Goal: Task Accomplishment & Management: Use online tool/utility

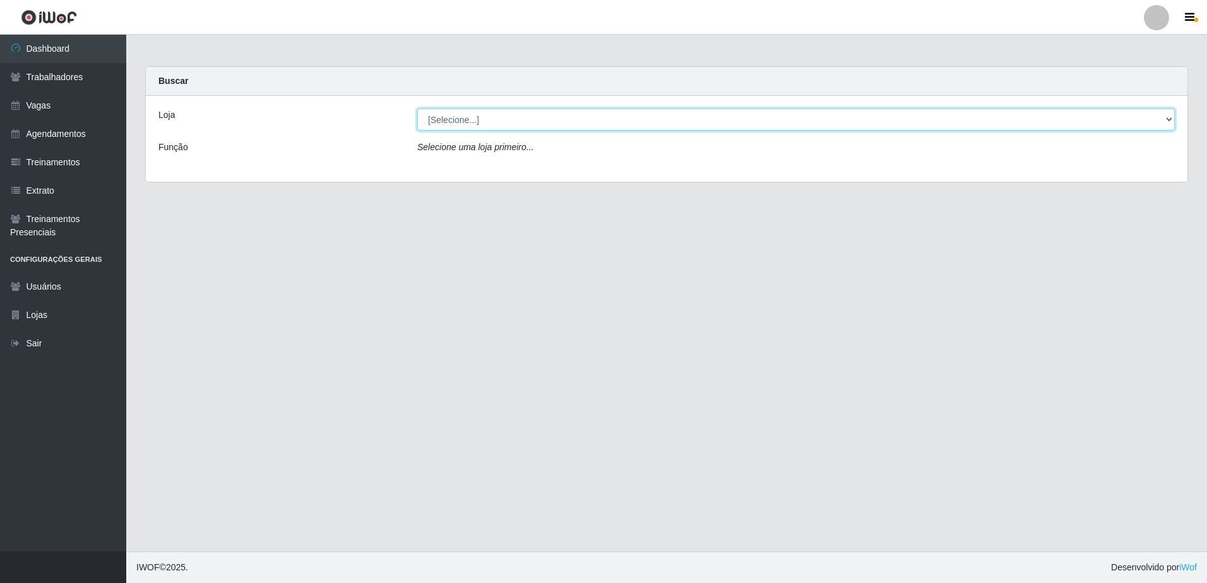
click at [1169, 121] on select "[Selecione...] [GEOGRAPHIC_DATA] - [GEOGRAPHIC_DATA] - [GEOGRAPHIC_DATA] - [GEO…" at bounding box center [795, 120] width 757 height 22
select select "505"
click at [417, 109] on select "[Selecione...] [GEOGRAPHIC_DATA] - [GEOGRAPHIC_DATA] - [GEOGRAPHIC_DATA] - [GEO…" at bounding box center [795, 120] width 757 height 22
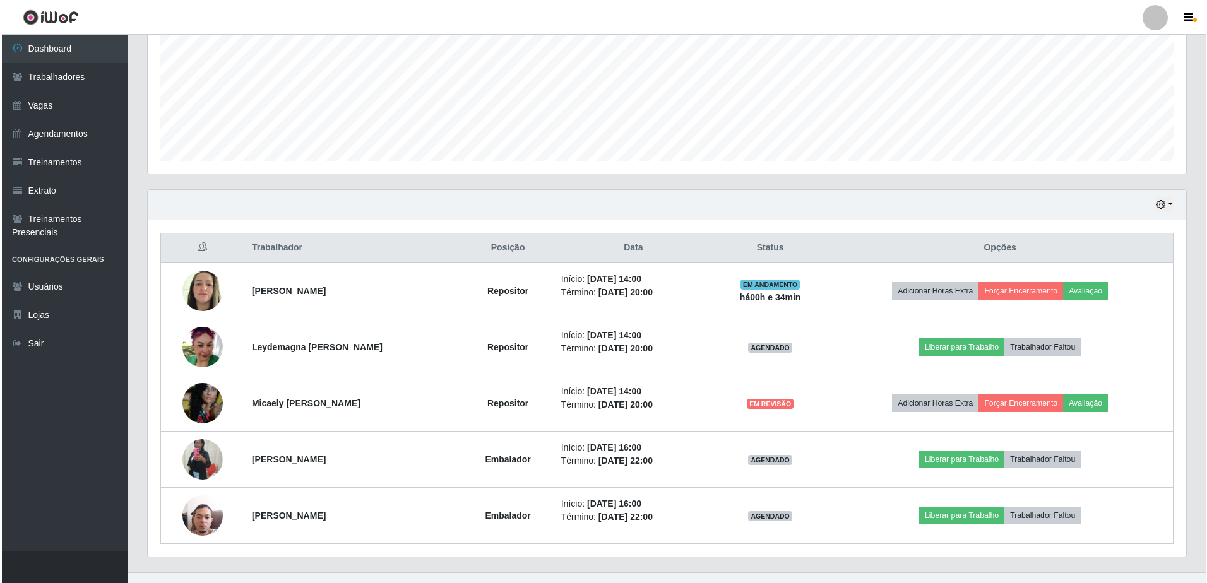
scroll to position [311, 0]
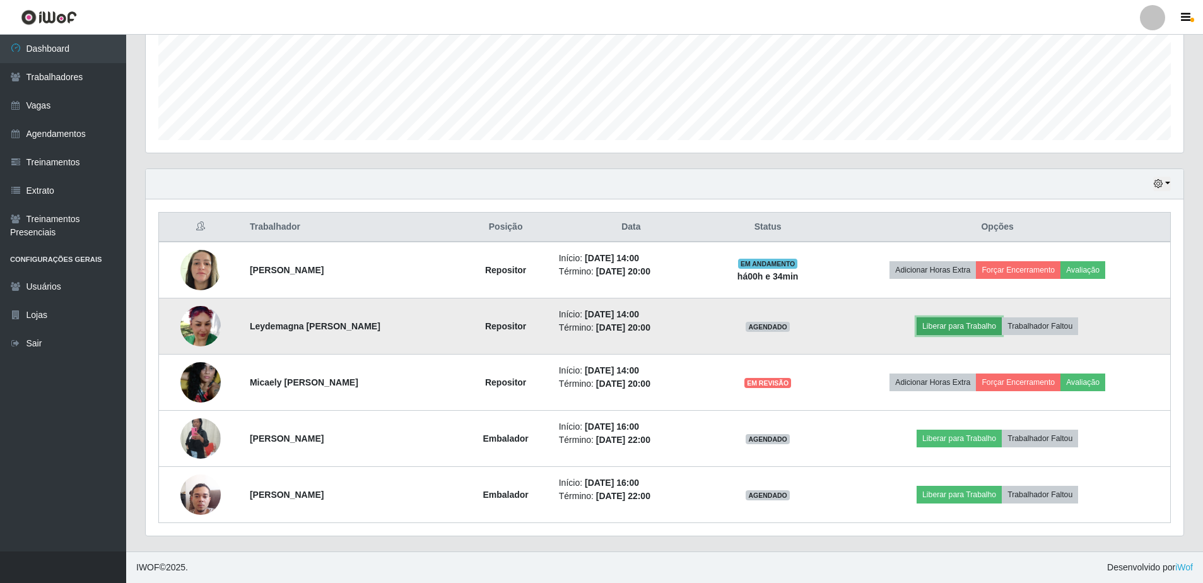
click at [972, 326] on button "Liberar para Trabalho" at bounding box center [959, 326] width 85 height 18
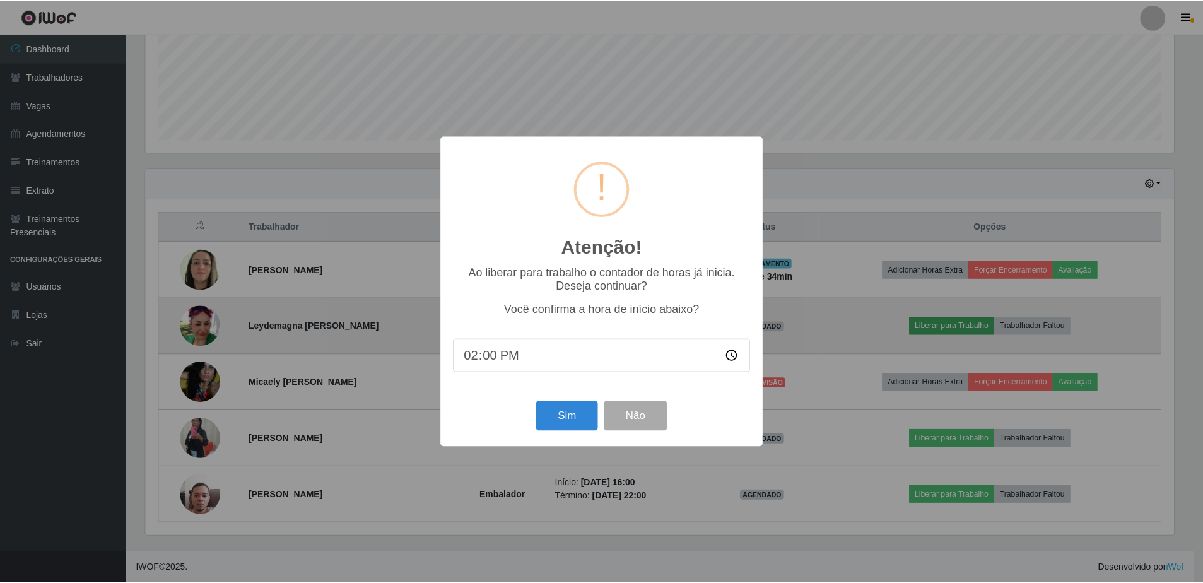
scroll to position [262, 1032]
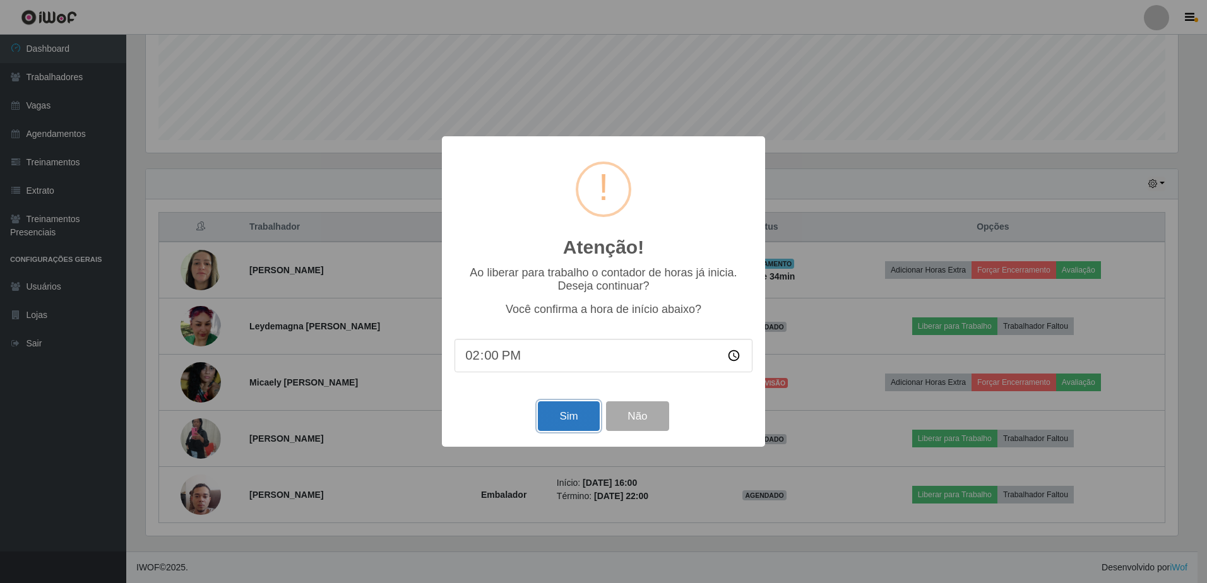
click at [558, 418] on button "Sim" at bounding box center [568, 416] width 61 height 30
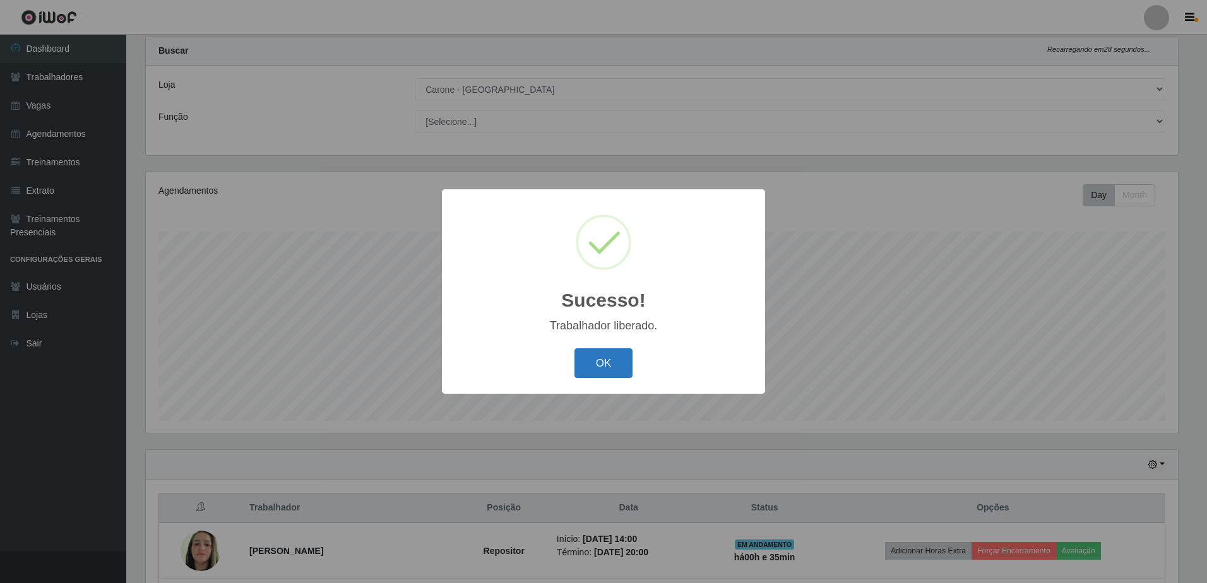
click at [618, 360] on button "OK" at bounding box center [603, 363] width 59 height 30
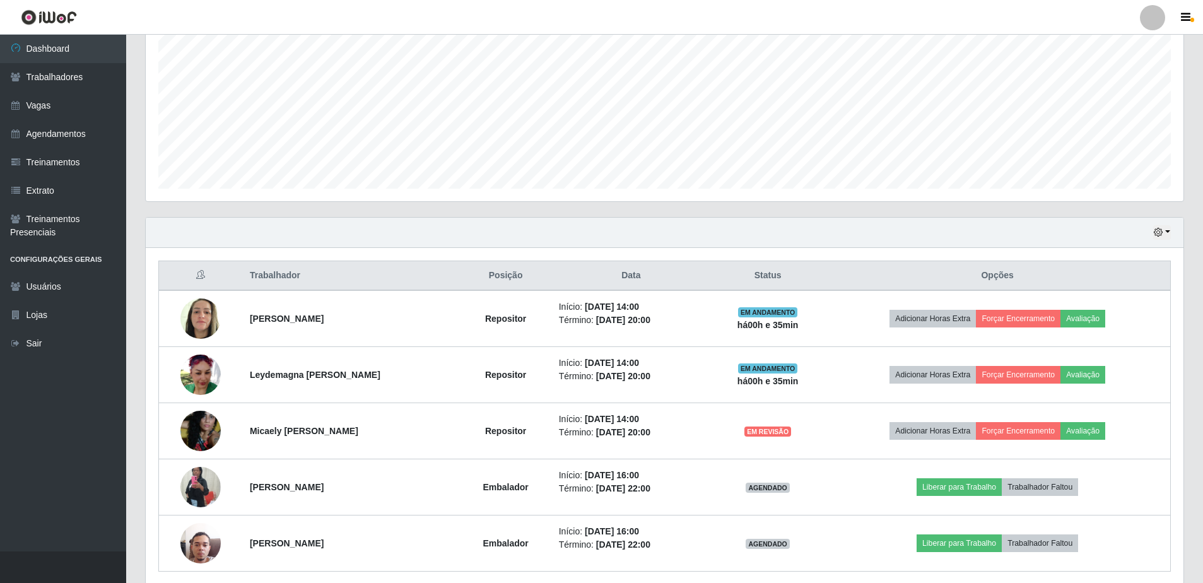
scroll to position [311, 0]
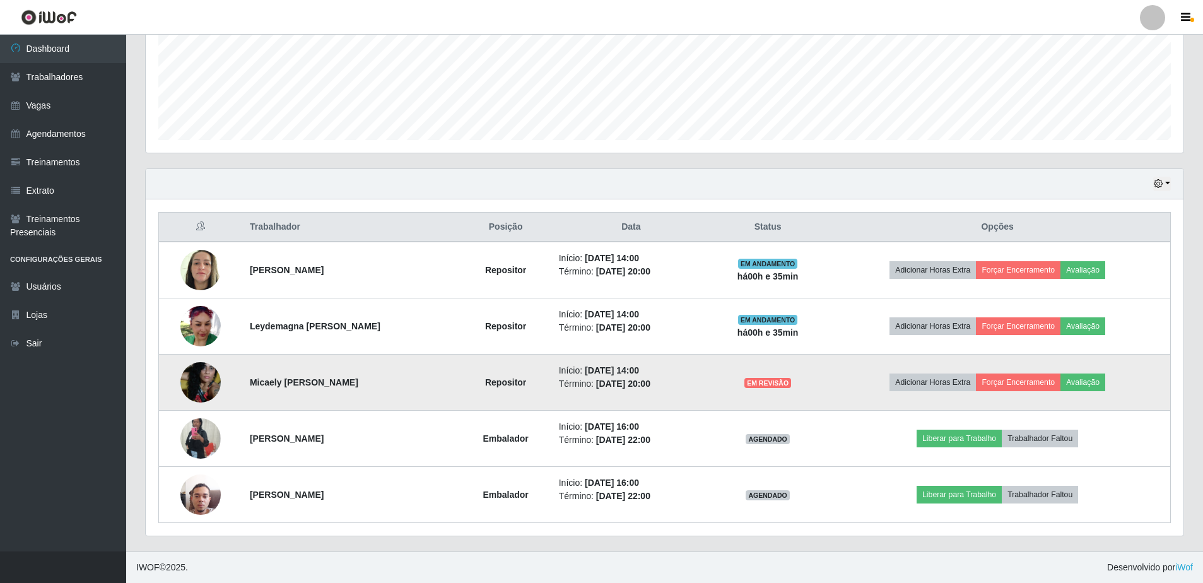
click at [776, 387] on span "EM REVISÃO" at bounding box center [768, 383] width 47 height 10
drag, startPoint x: 776, startPoint y: 387, endPoint x: 713, endPoint y: 379, distance: 63.6
click at [704, 379] on li "Término: [DATE] 20:00" at bounding box center [631, 383] width 145 height 13
click at [596, 386] on time "[DATE] 20:00" at bounding box center [623, 384] width 54 height 10
click at [180, 381] on img at bounding box center [200, 382] width 40 height 40
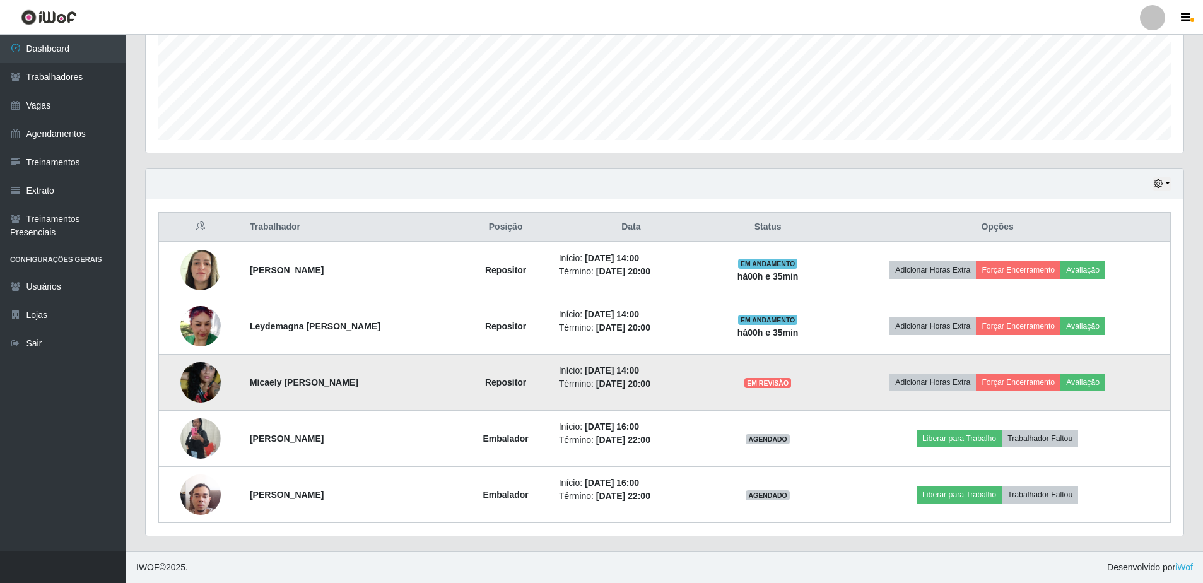
scroll to position [262, 1032]
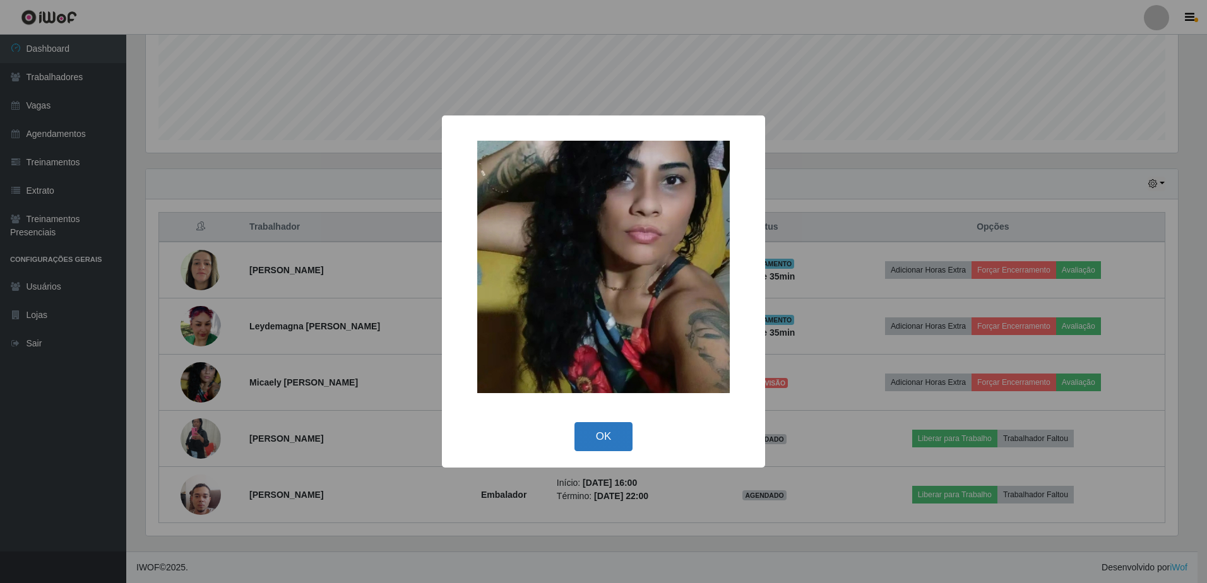
click at [603, 422] on button "OK" at bounding box center [603, 437] width 59 height 30
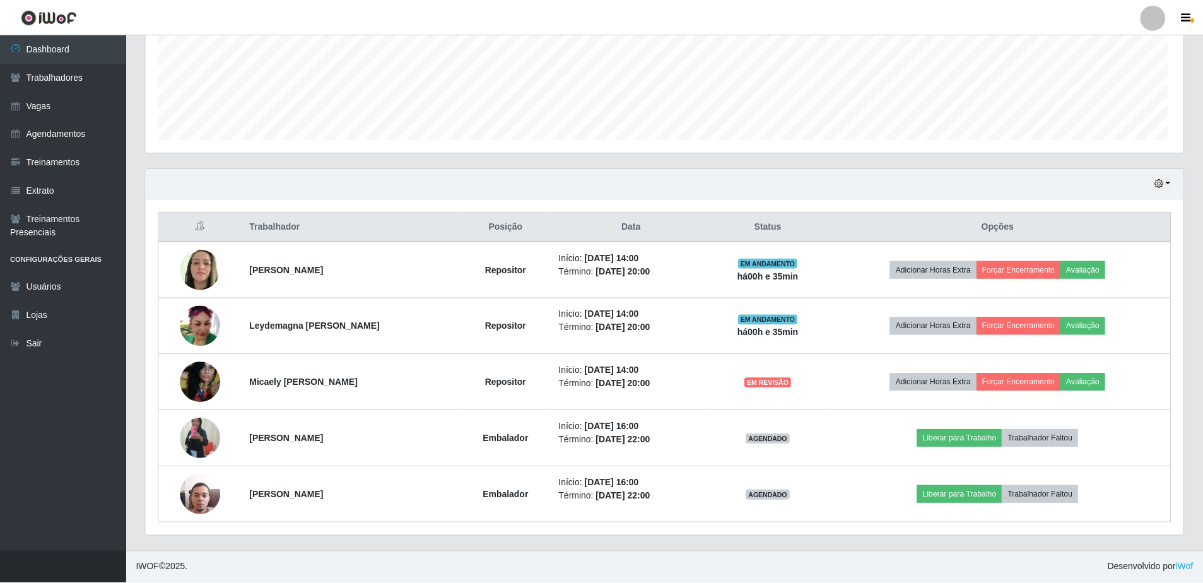
scroll to position [262, 1038]
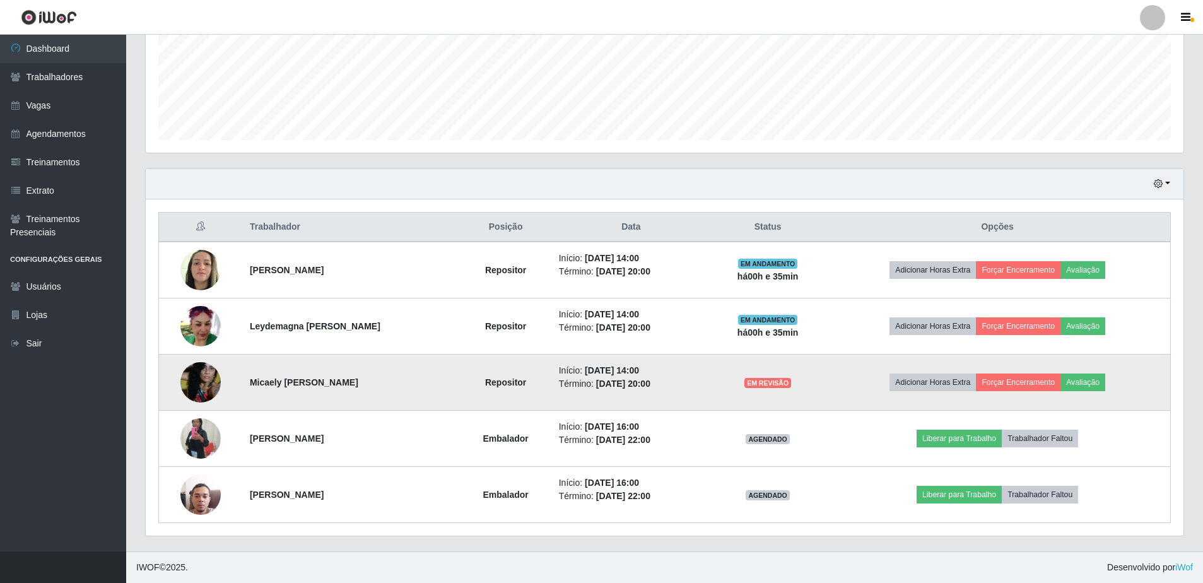
click at [432, 381] on td "Micaely [PERSON_NAME]" at bounding box center [351, 383] width 218 height 56
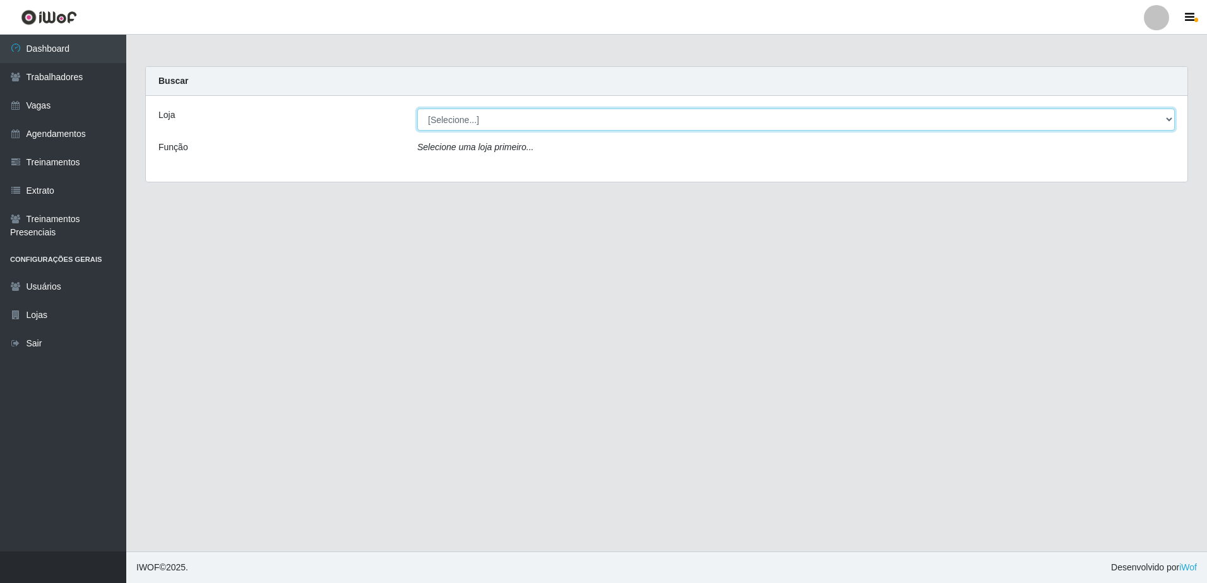
click at [1169, 122] on select "[Selecione...] [GEOGRAPHIC_DATA] - [GEOGRAPHIC_DATA] - [GEOGRAPHIC_DATA] - [GEO…" at bounding box center [795, 120] width 757 height 22
select select "505"
click at [417, 109] on select "[Selecione...] [GEOGRAPHIC_DATA] - [GEOGRAPHIC_DATA] - [GEOGRAPHIC_DATA] - [GEO…" at bounding box center [795, 120] width 757 height 22
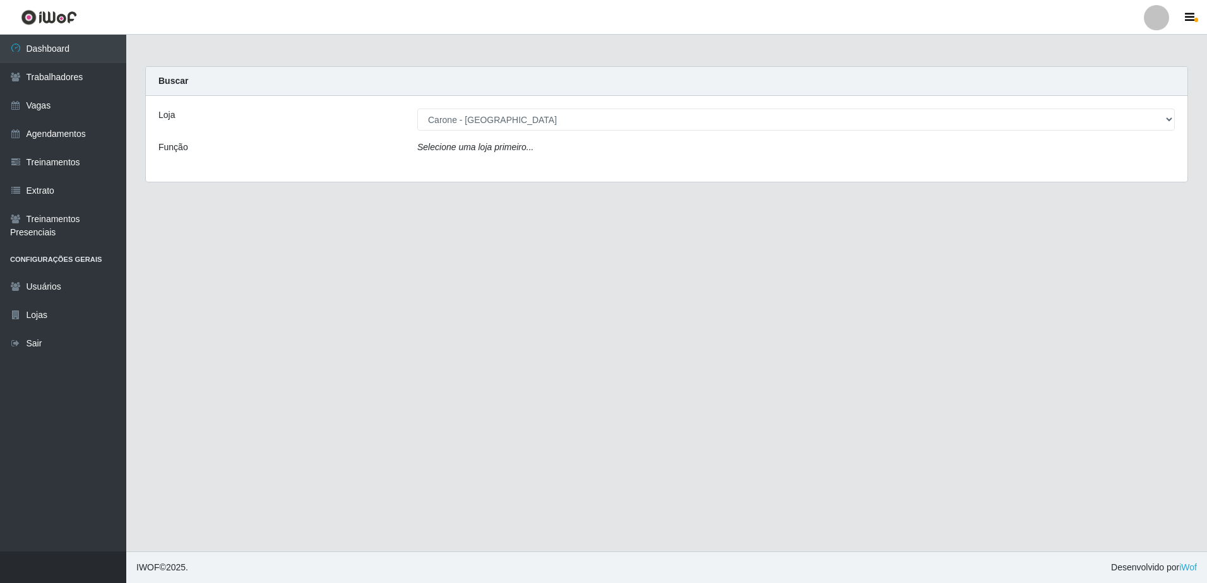
click at [522, 179] on div "Loja [Selecione...] Carone - Itapuã Carone - Praia da Costa Sempre Tem - Jardim…" at bounding box center [666, 139] width 1041 height 86
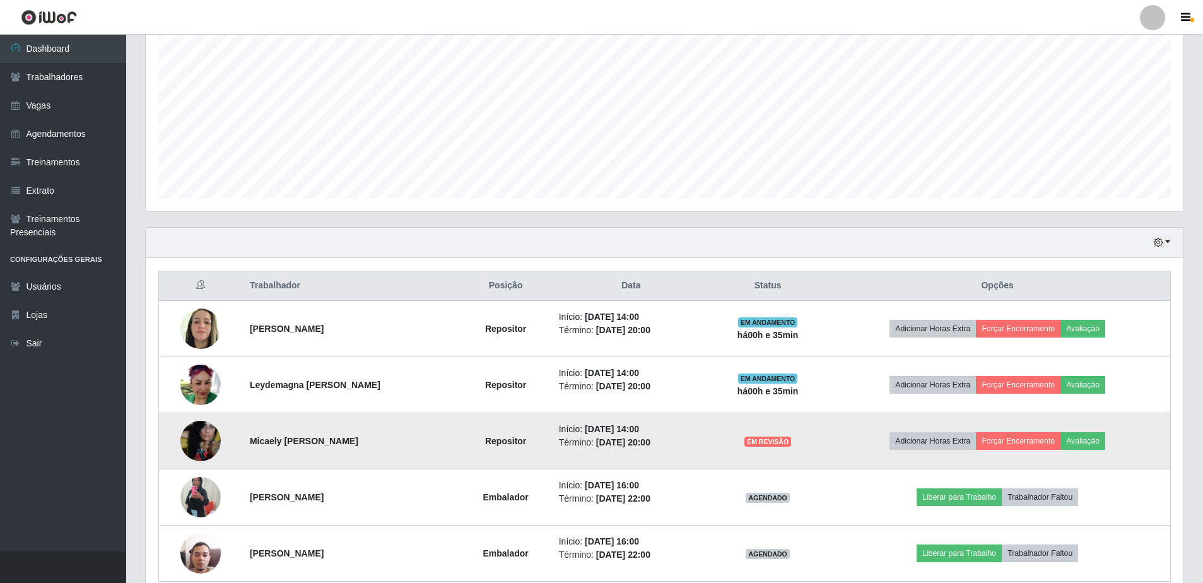
scroll to position [311, 0]
